Goal: Go to known website: Access a specific website the user already knows

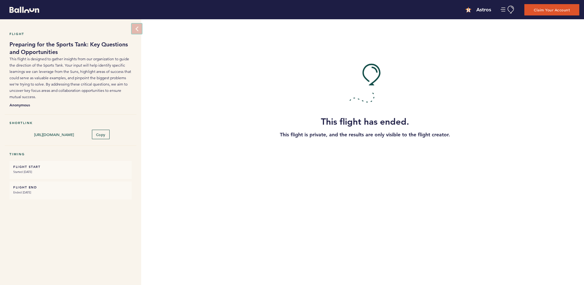
click at [133, 29] on button at bounding box center [137, 29] width 10 height 10
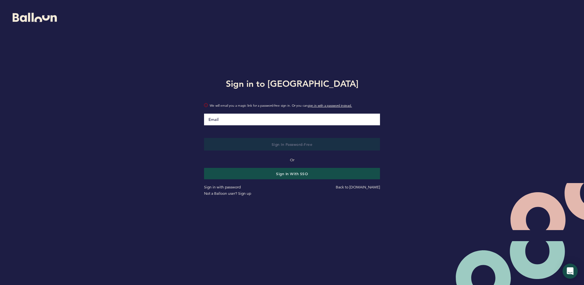
click at [257, 120] on input "Email" at bounding box center [292, 120] width 176 height 12
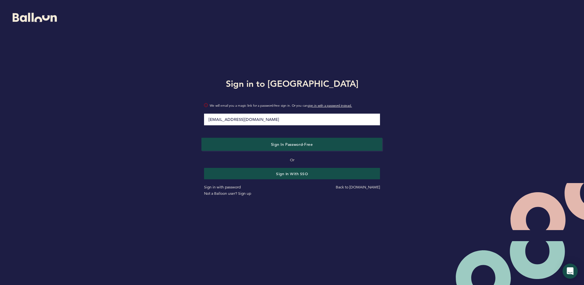
type input "[EMAIL_ADDRESS][DOMAIN_NAME]"
click at [272, 146] on span "Sign in Password-Free" at bounding box center [292, 144] width 42 height 5
